Goal: Find specific page/section: Find specific page/section

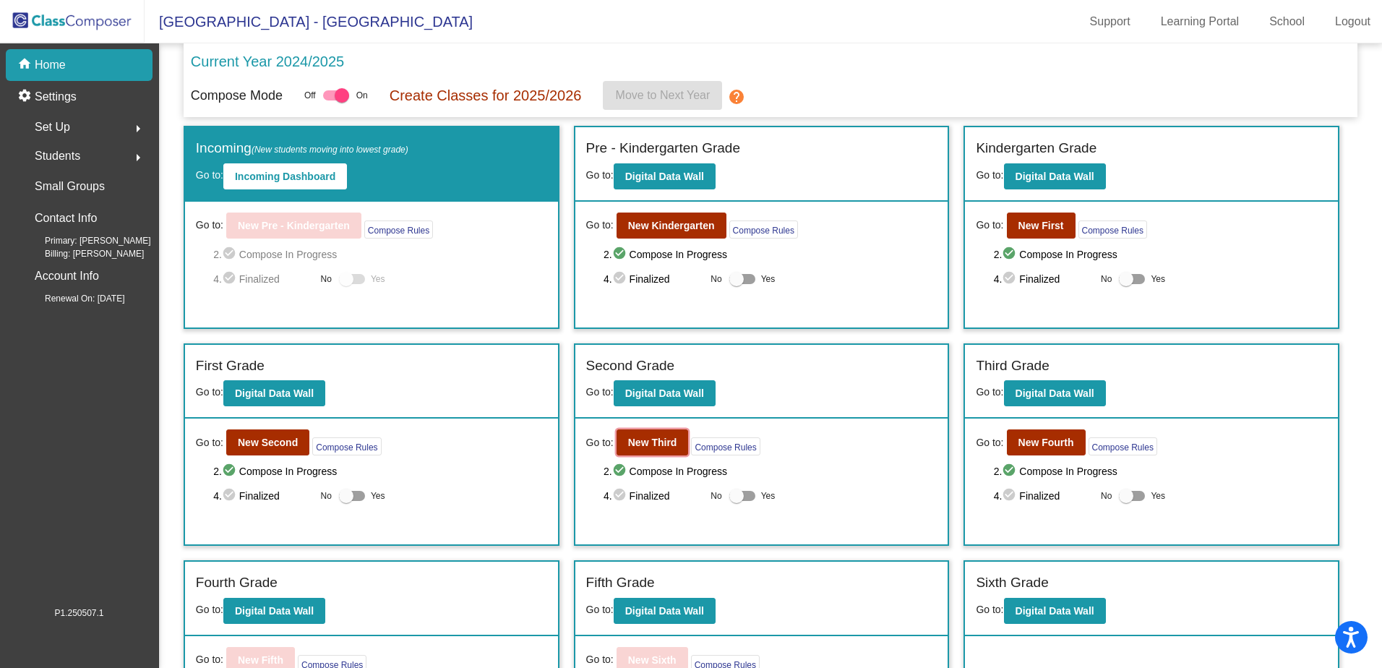
click at [648, 438] on b "New Third" at bounding box center [652, 443] width 49 height 12
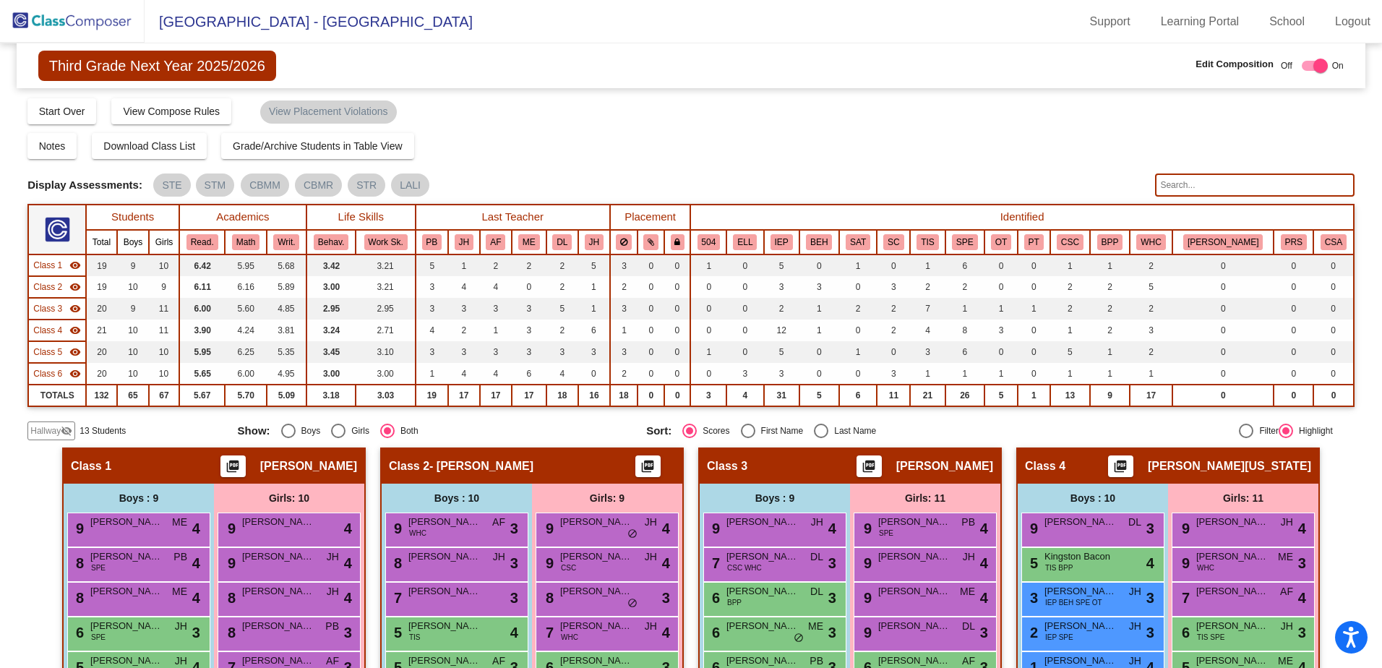
click at [115, 24] on img at bounding box center [72, 21] width 145 height 43
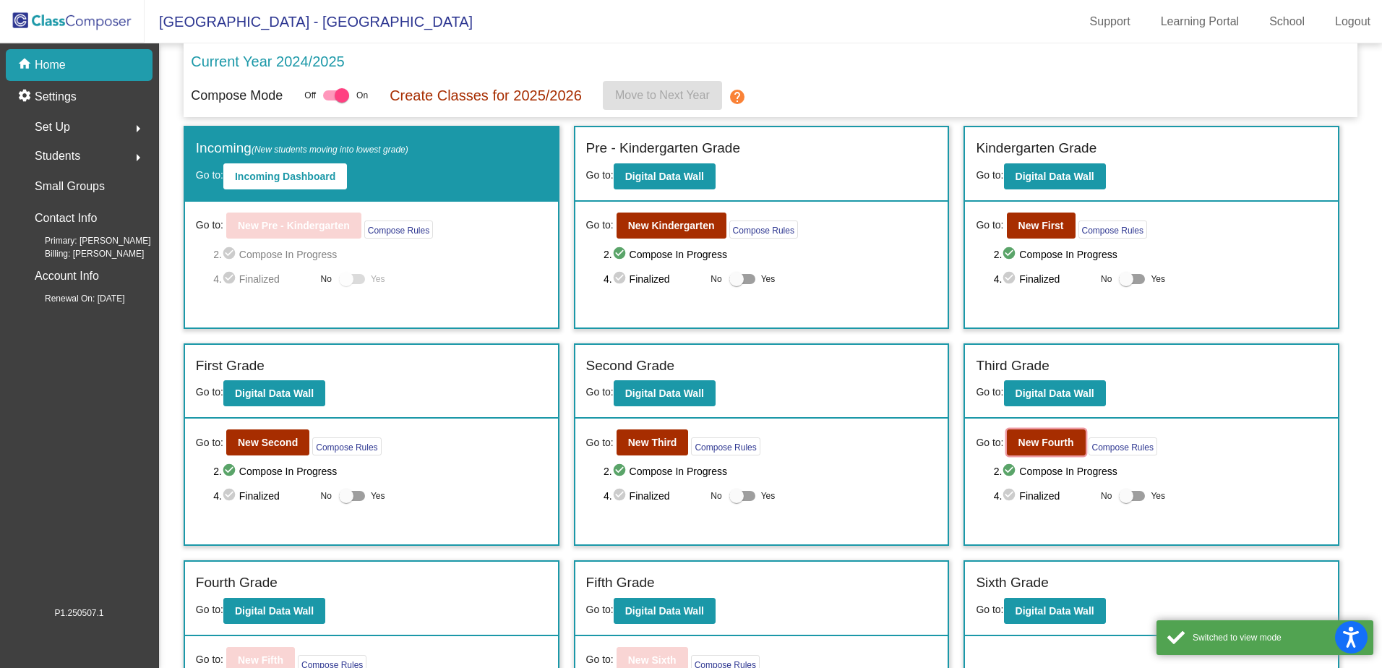
click at [1044, 446] on b "New Fourth" at bounding box center [1046, 443] width 56 height 12
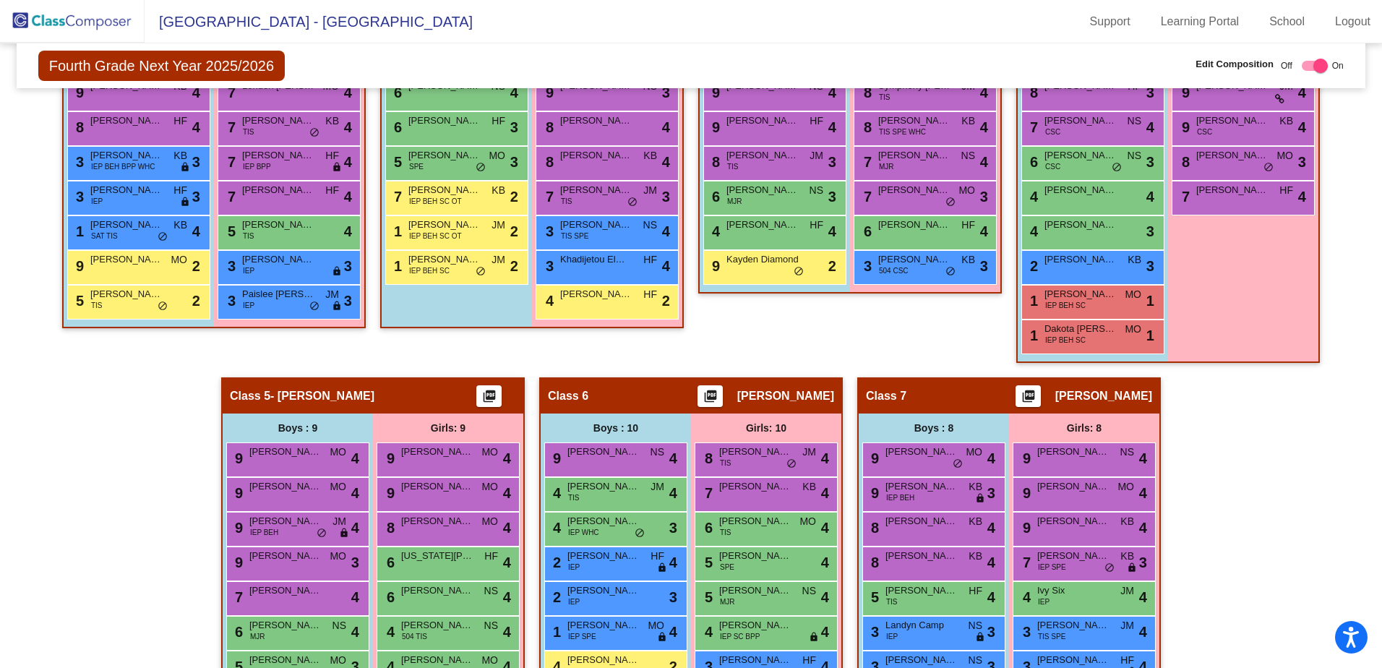
scroll to position [93, 0]
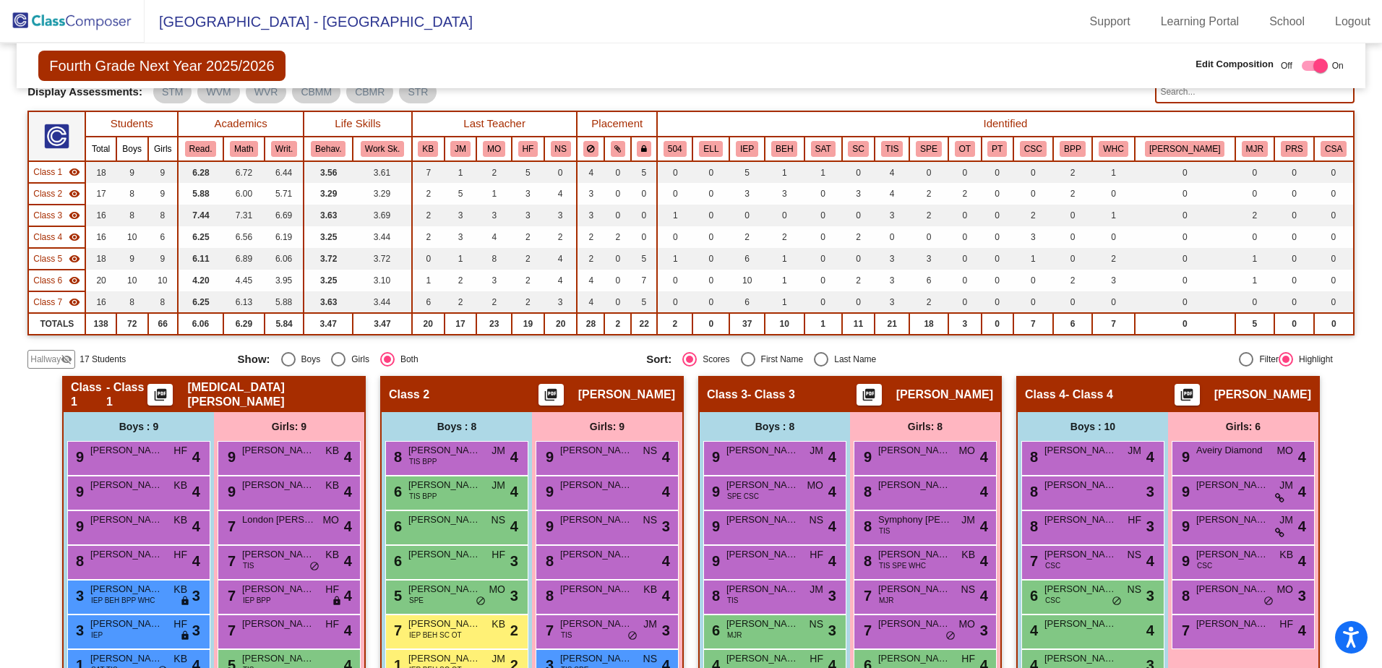
click at [765, 158] on th "IEP" at bounding box center [746, 149] width 35 height 25
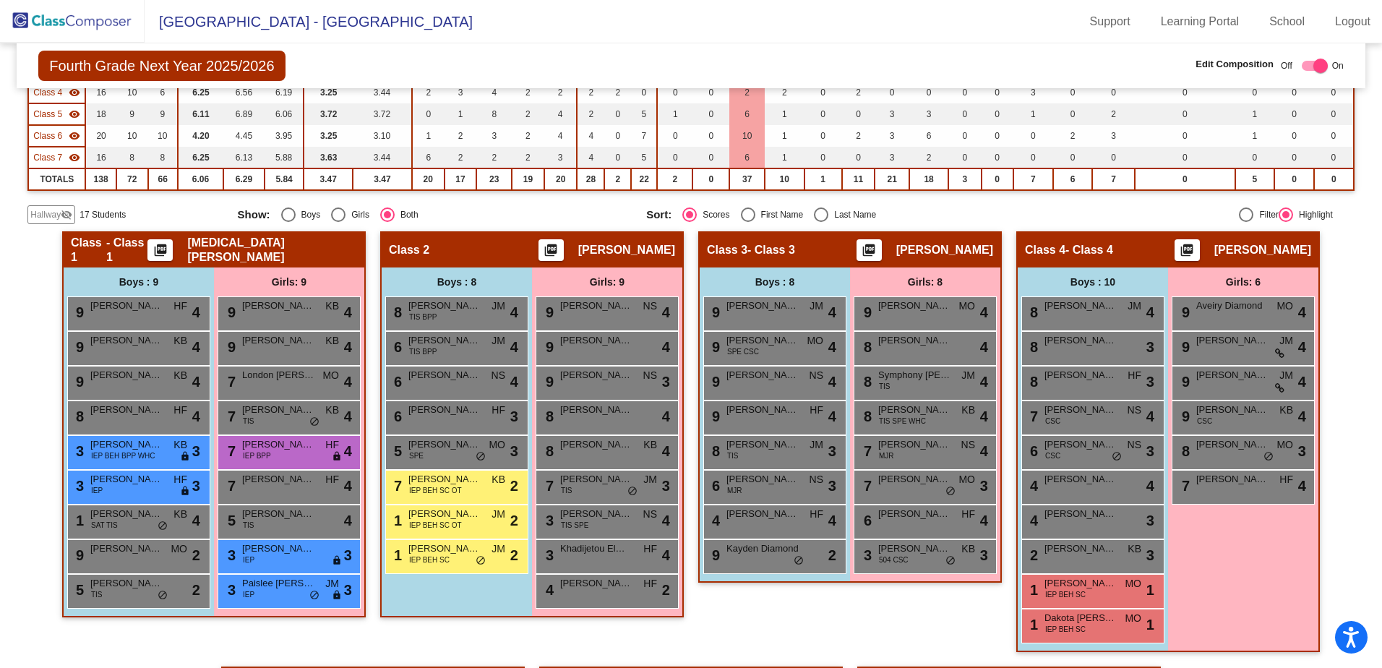
scroll to position [0, 0]
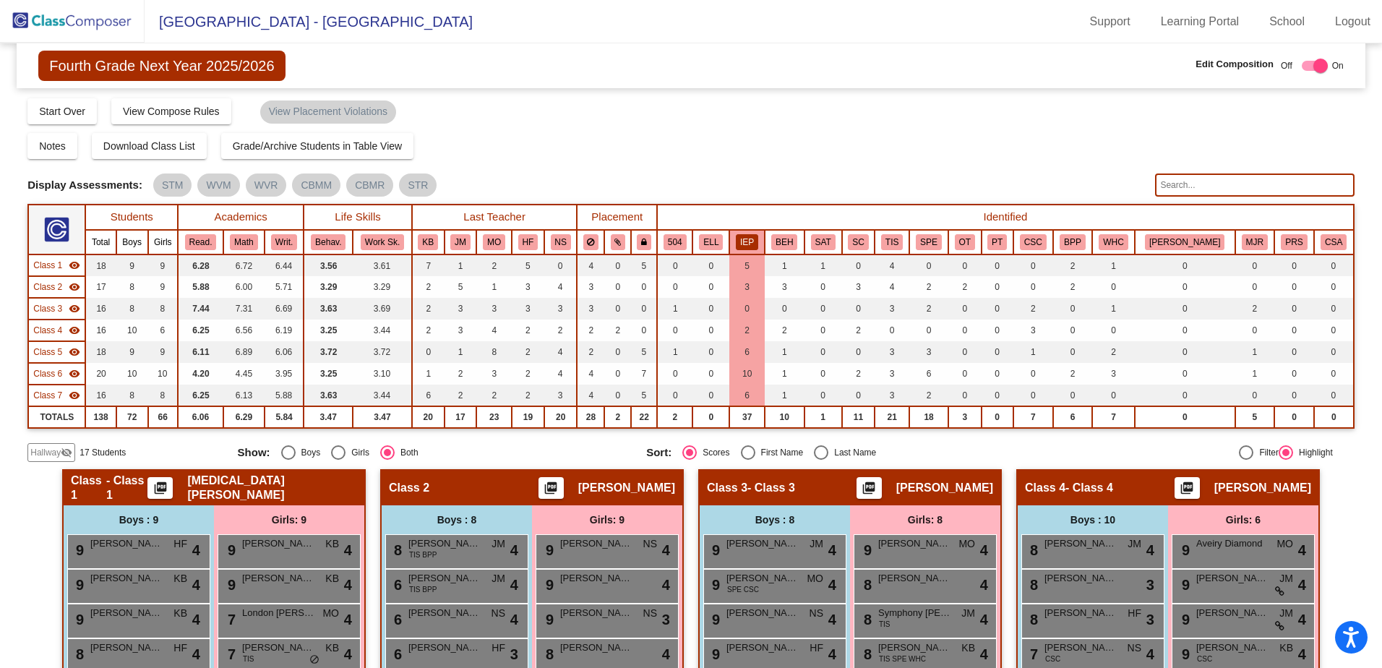
click at [765, 231] on th "IEP" at bounding box center [746, 242] width 35 height 25
